Goal: Task Accomplishment & Management: Manage account settings

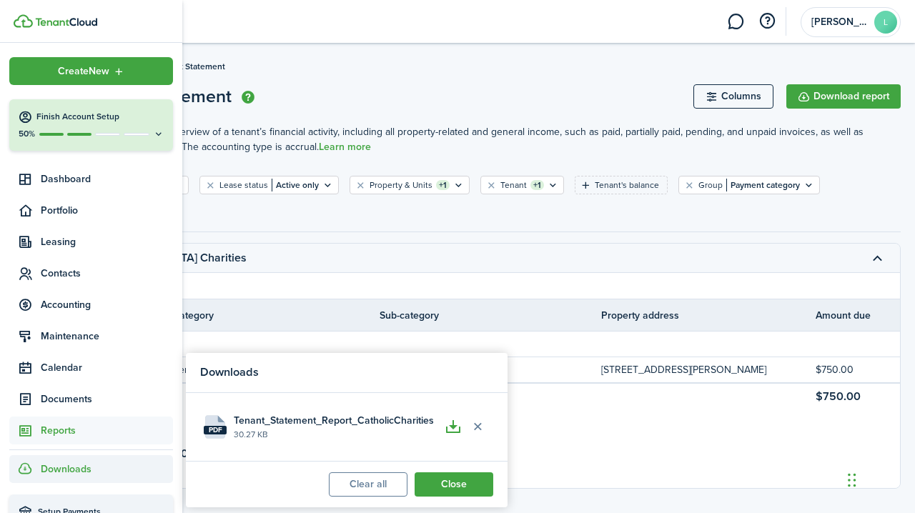
scroll to position [0, 445]
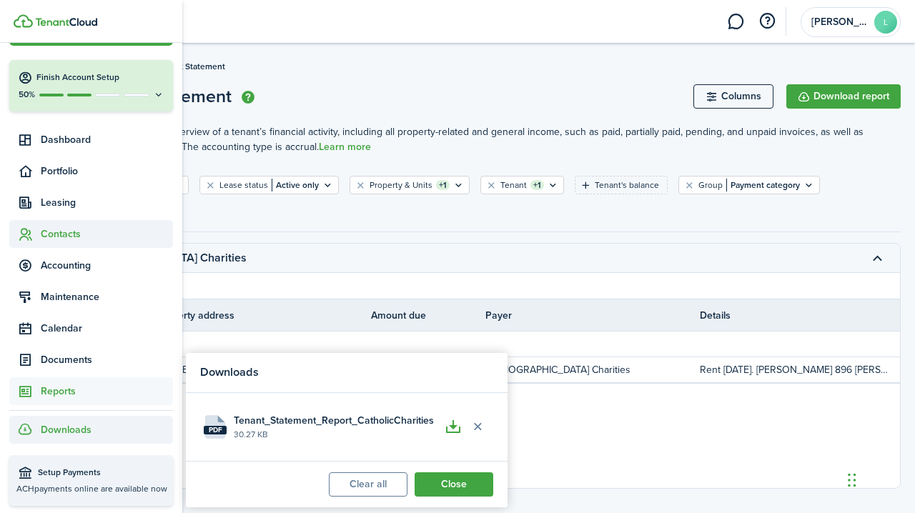
click at [62, 232] on span "Contacts" at bounding box center [107, 234] width 132 height 15
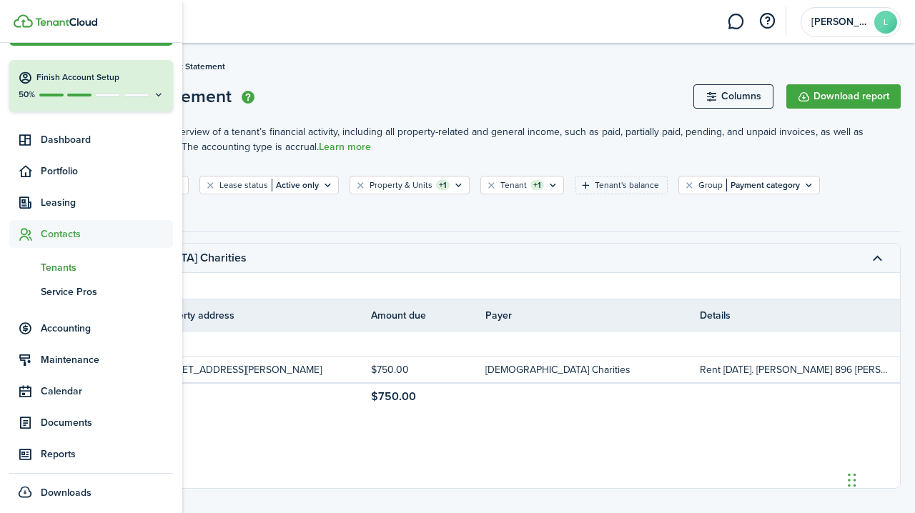
click at [58, 268] on span "Tenants" at bounding box center [107, 267] width 132 height 15
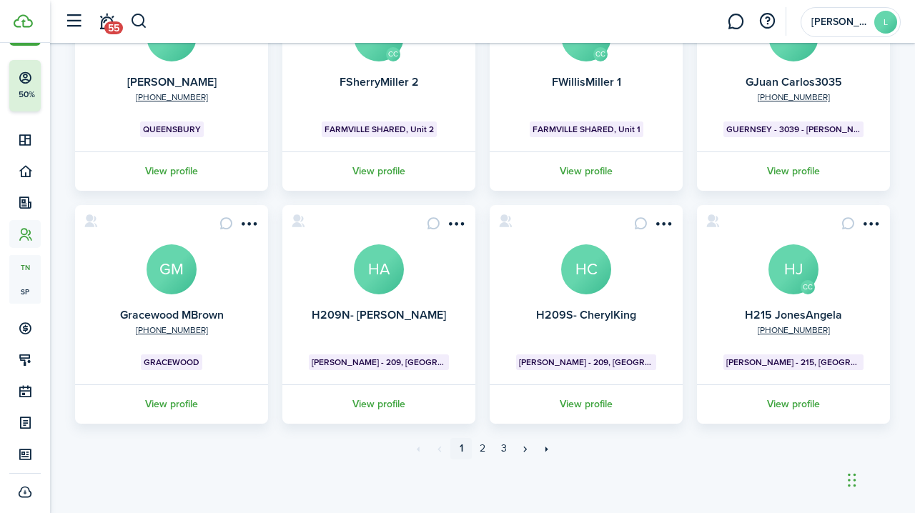
scroll to position [421, 0]
click at [481, 451] on link "2" at bounding box center [482, 448] width 21 height 21
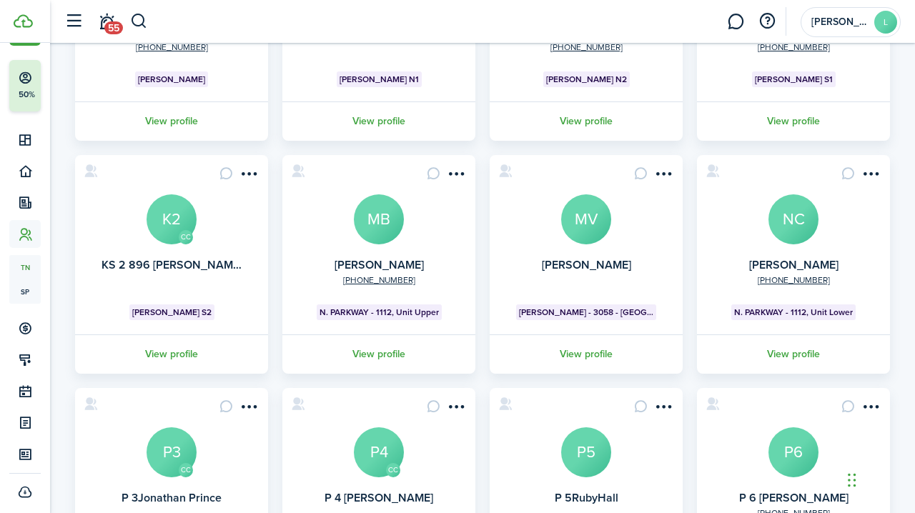
scroll to position [221, 0]
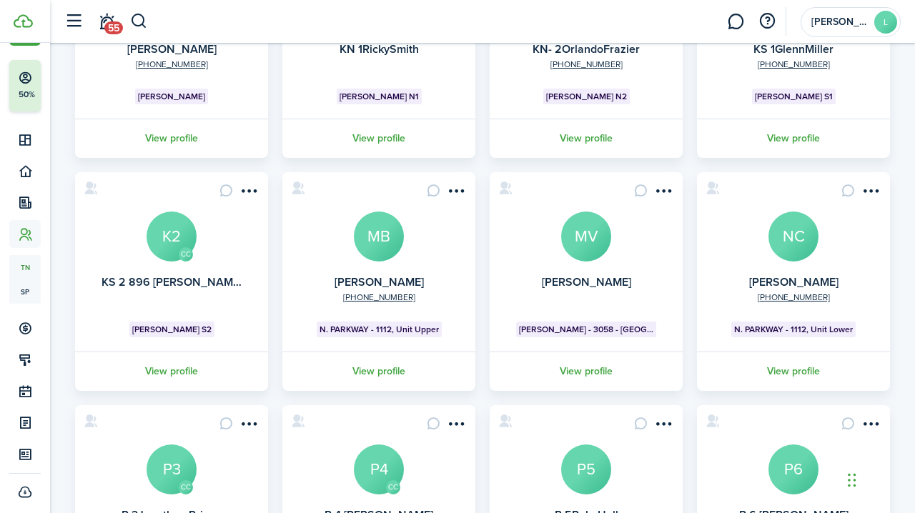
click at [375, 252] on avatar-text "MB" at bounding box center [379, 237] width 50 height 50
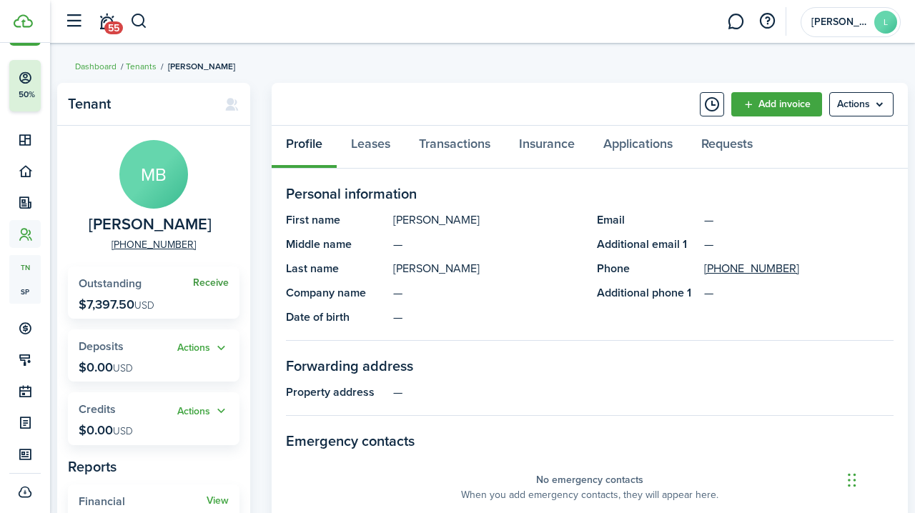
click at [208, 281] on link "Receive" at bounding box center [211, 282] width 36 height 11
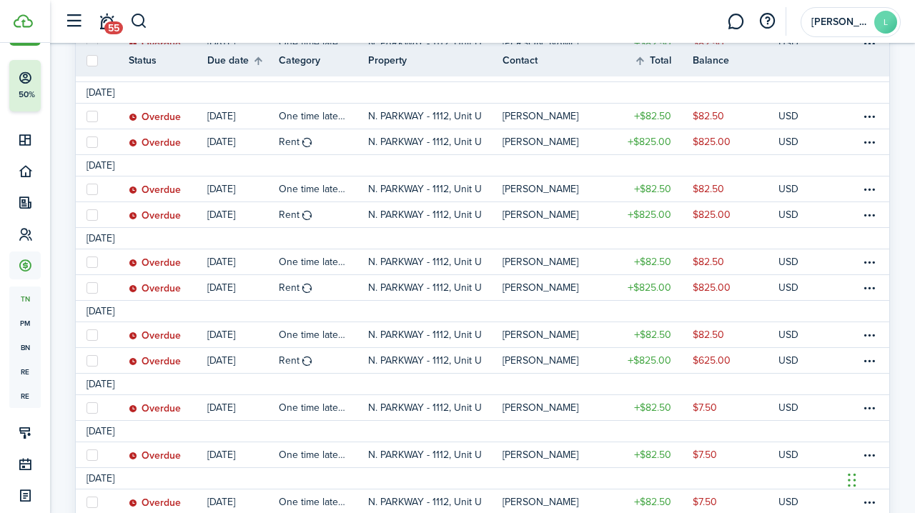
scroll to position [455, 0]
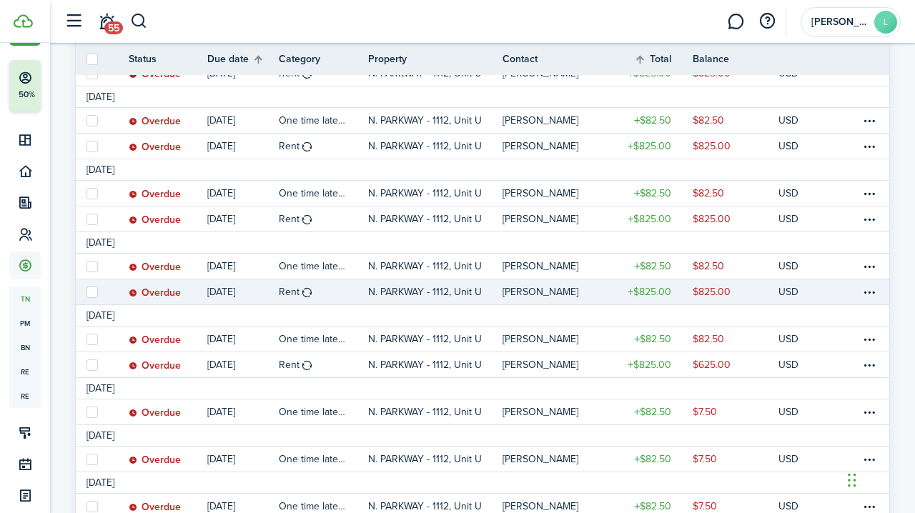
click at [92, 287] on label at bounding box center [91, 292] width 11 height 11
click at [86, 292] on input "checkbox" at bounding box center [86, 292] width 1 height 1
checkbox input "true"
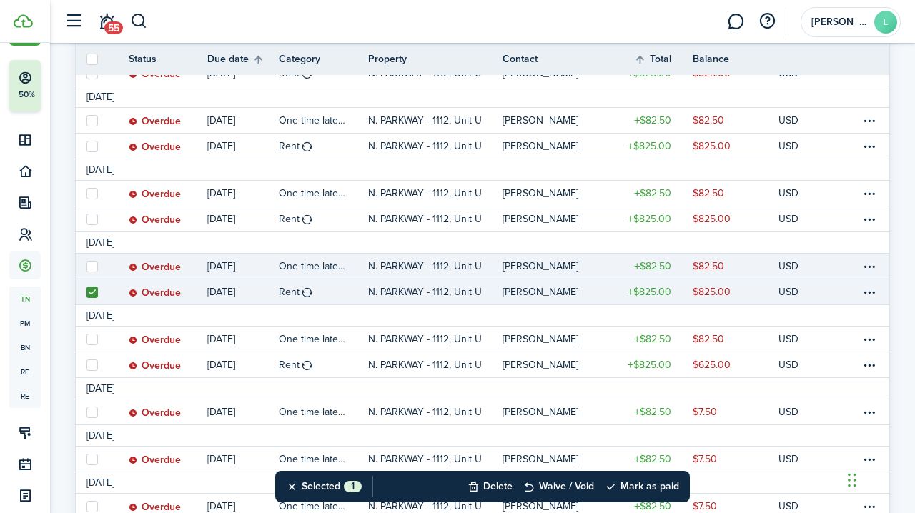
click at [91, 264] on label at bounding box center [91, 266] width 11 height 11
click at [86, 266] on input "checkbox" at bounding box center [86, 266] width 1 height 1
checkbox input "true"
click at [653, 483] on button "Mark as paid" at bounding box center [642, 486] width 74 height 31
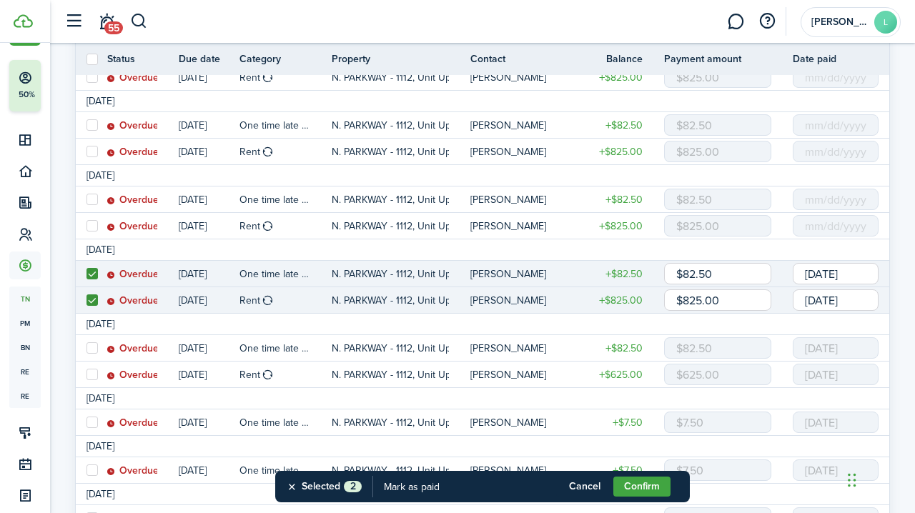
click at [841, 275] on input "[DATE]" at bounding box center [836, 273] width 86 height 21
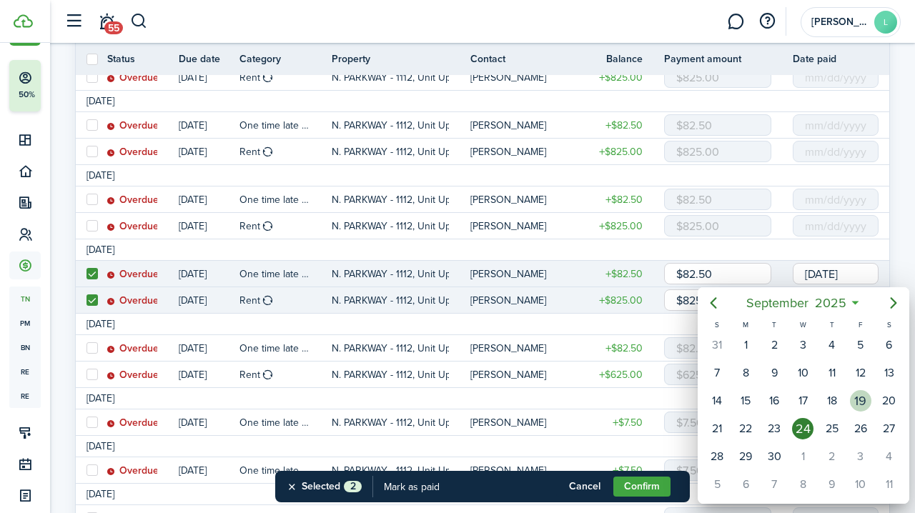
click at [863, 398] on div "19" at bounding box center [860, 400] width 21 height 21
type input "[DATE]"
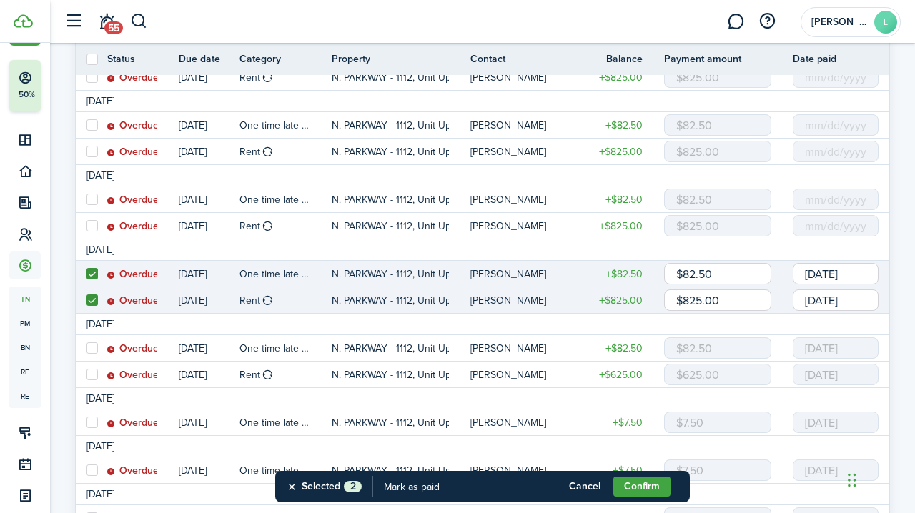
click at [833, 301] on input "[DATE]" at bounding box center [836, 299] width 86 height 21
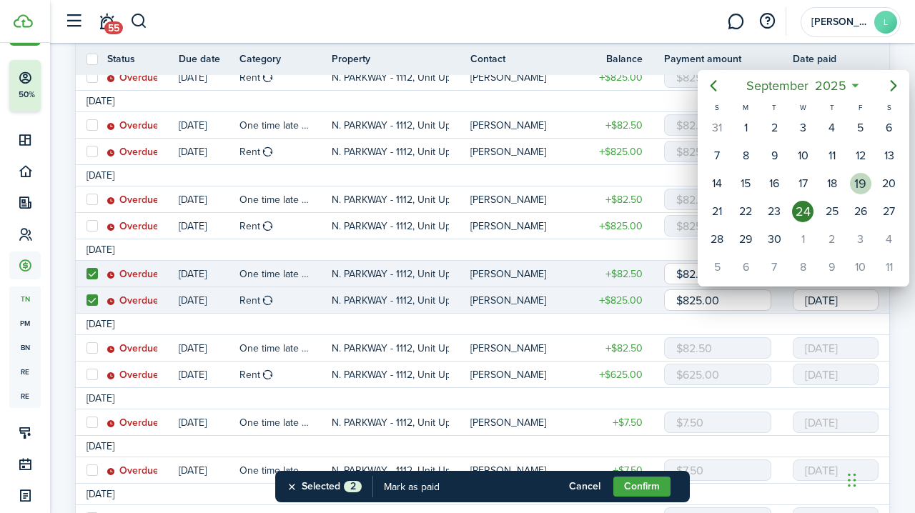
click at [861, 181] on div "19" at bounding box center [860, 183] width 21 height 21
type input "[DATE]"
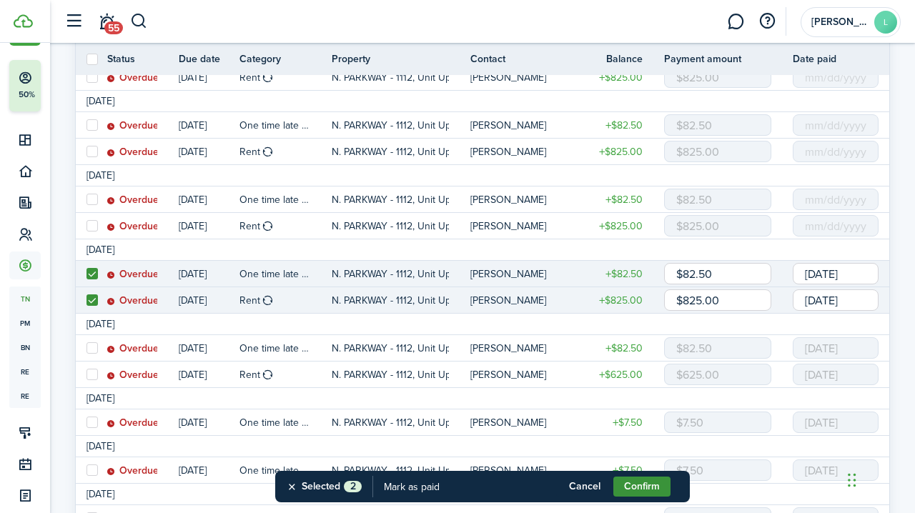
click at [636, 482] on button "Confirm" at bounding box center [641, 487] width 57 height 20
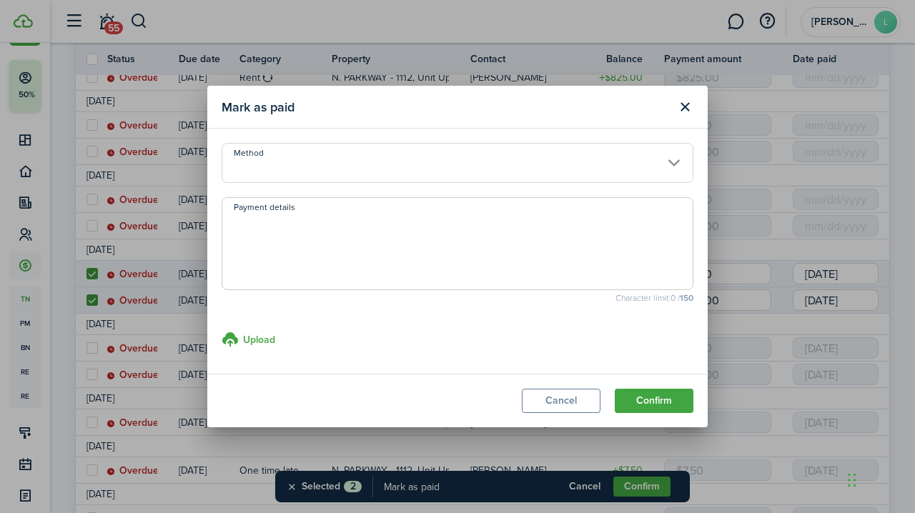
click at [351, 165] on input "Method" at bounding box center [458, 163] width 472 height 40
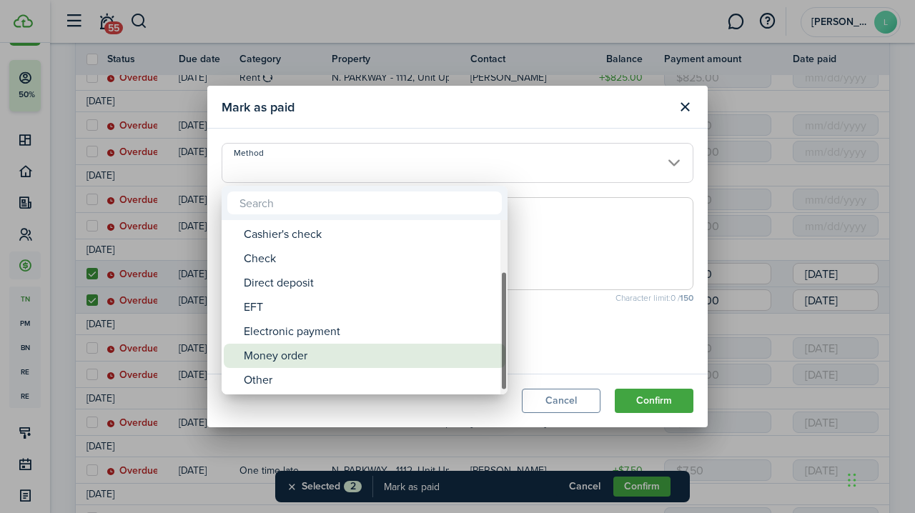
click at [289, 355] on div "Money order" at bounding box center [370, 356] width 253 height 24
type input "Money order"
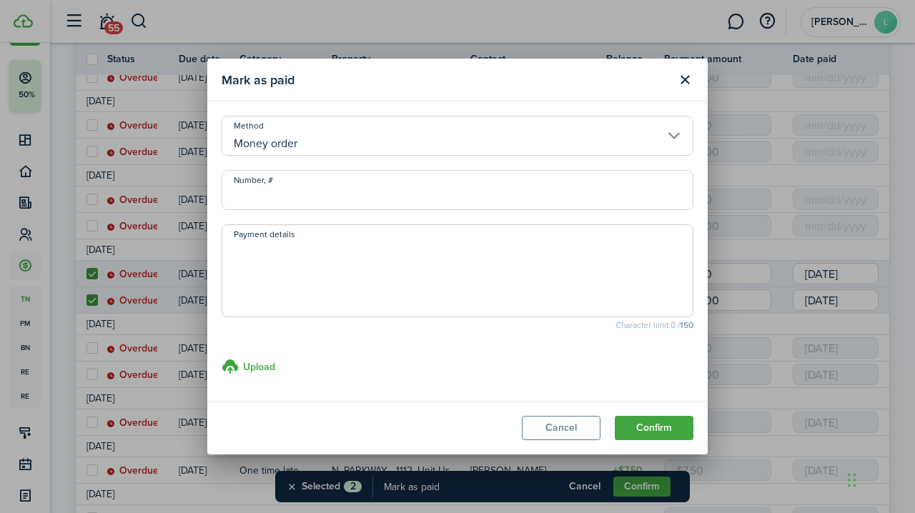
click at [245, 191] on input "Number, #" at bounding box center [458, 190] width 472 height 40
type input "37998334484"
click at [246, 266] on textarea "Payment details" at bounding box center [457, 275] width 470 height 69
type textarea "dated [DATE]"
click at [645, 425] on button "Confirm" at bounding box center [654, 428] width 79 height 24
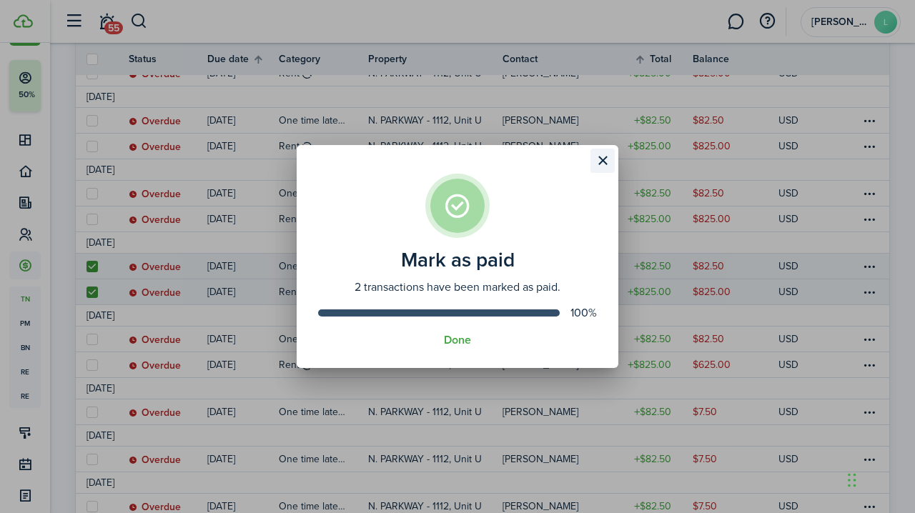
click at [603, 159] on button "Close modal" at bounding box center [602, 161] width 24 height 24
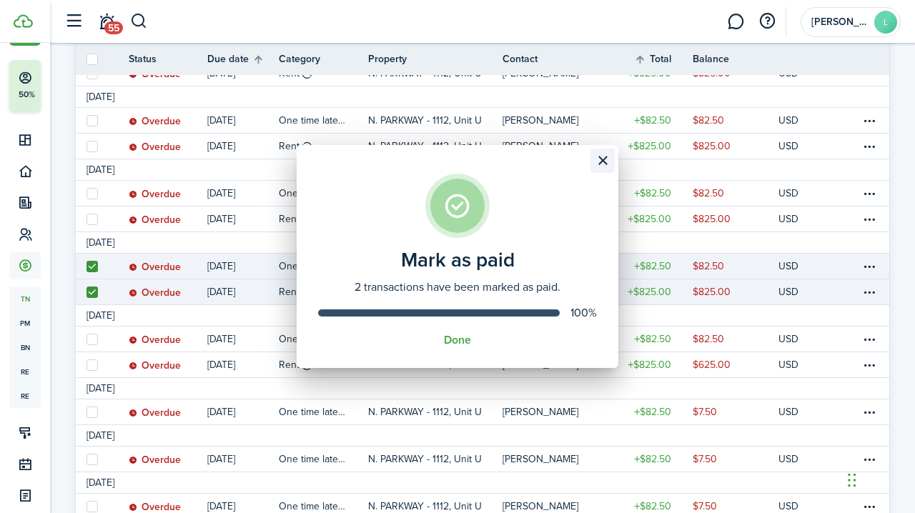
scroll to position [92, 0]
